Goal: Find specific fact: Find specific fact

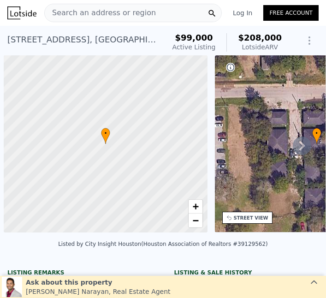
scroll to position [0, 4]
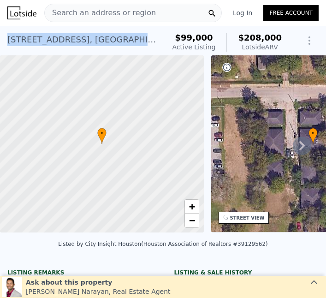
click at [61, 42] on div "5118 Mallow St , Houston , TX 77033" at bounding box center [82, 39] width 150 height 13
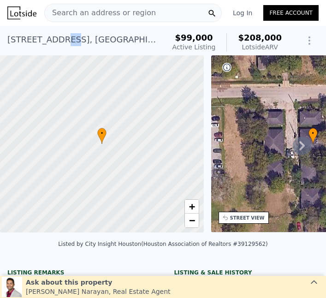
click at [72, 41] on div "5118 Mallow St , Houston , TX 77033" at bounding box center [82, 39] width 150 height 13
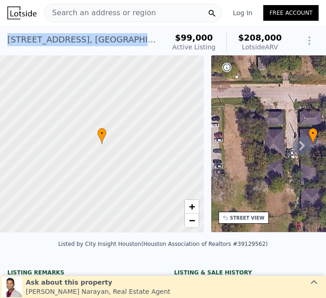
copy div "5118 Mallow St , Houston , TX 77033"
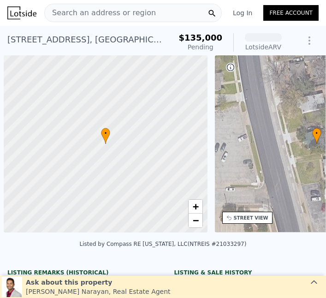
scroll to position [0, 4]
